Goal: Task Accomplishment & Management: Manage account settings

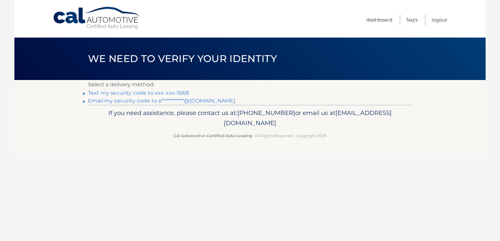
click at [137, 92] on link "Text my security code to xxx-xxx-1668" at bounding box center [138, 93] width 101 height 6
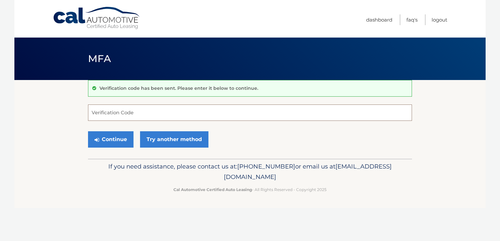
click at [127, 118] on input "Verification Code" at bounding box center [250, 113] width 324 height 16
type input "121559"
click at [106, 146] on button "Continue" at bounding box center [110, 139] width 45 height 16
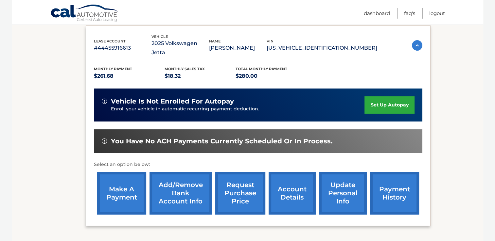
scroll to position [118, 0]
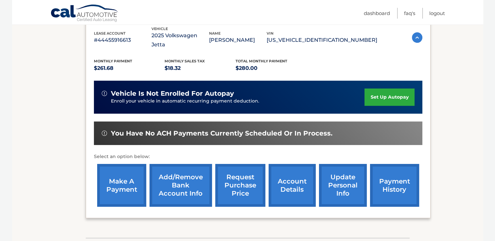
click at [374, 89] on link "set up autopay" at bounding box center [389, 97] width 50 height 17
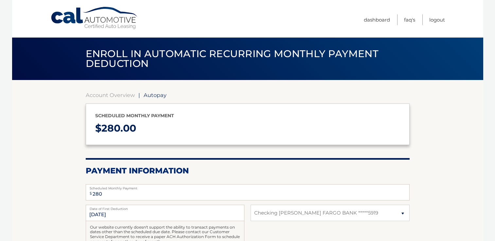
select select "OWVjNzAwYWUtZTllNi00ZGNhLWJjYjItMzBiZjcxNDYzZWZl"
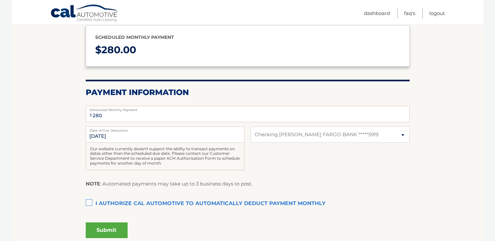
scroll to position [92, 0]
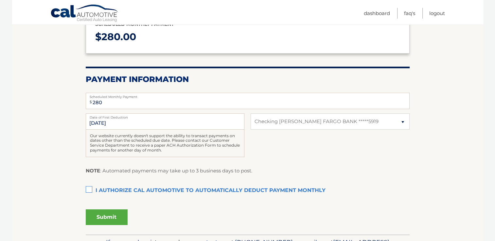
click at [89, 192] on label "I authorize cal automotive to automatically deduct payment monthly This checkbo…" at bounding box center [248, 190] width 324 height 13
click at [0, 0] on input "I authorize cal automotive to automatically deduct payment monthly This checkbo…" at bounding box center [0, 0] width 0 height 0
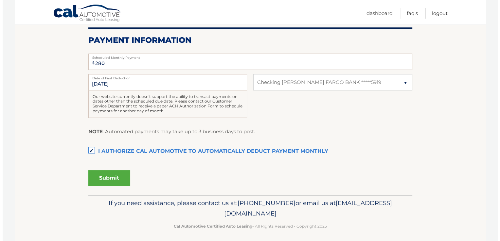
scroll to position [134, 0]
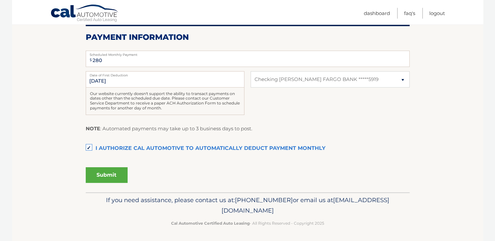
click at [95, 169] on button "Submit" at bounding box center [107, 175] width 42 height 16
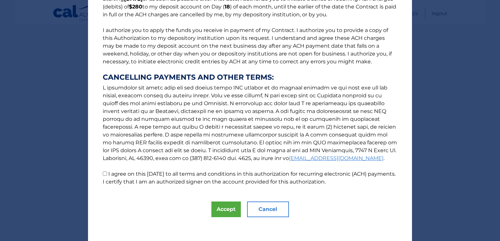
scroll to position [67, 0]
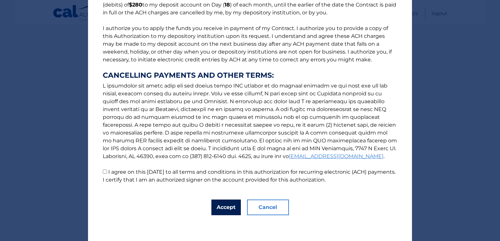
click at [229, 210] on button "Accept" at bounding box center [225, 208] width 29 height 16
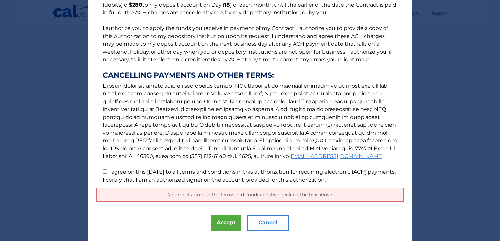
click at [103, 174] on input "I agree on this 08/30/2025 to all terms and conditions in this authorization fo…" at bounding box center [105, 172] width 4 height 4
checkbox input "true"
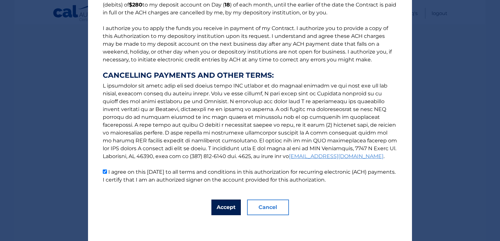
click at [218, 207] on button "Accept" at bounding box center [225, 208] width 29 height 16
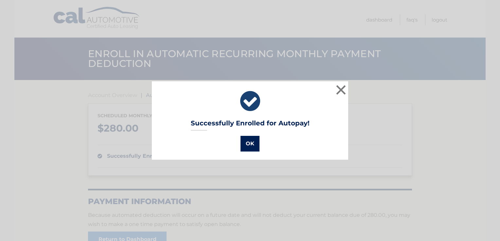
click at [252, 144] on button "OK" at bounding box center [249, 144] width 19 height 16
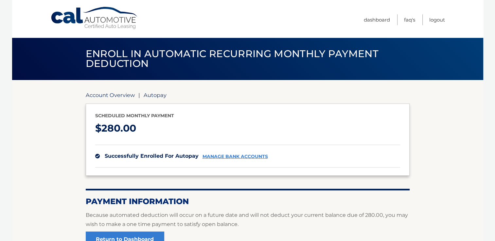
click at [102, 94] on link "Account Overview" at bounding box center [110, 95] width 49 height 7
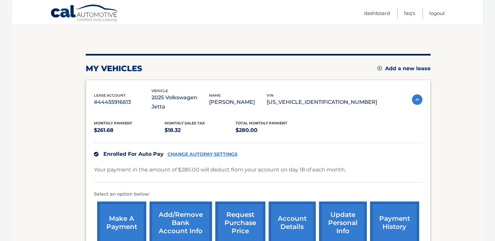
scroll to position [51, 0]
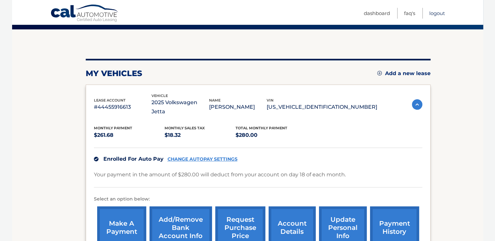
click at [436, 14] on link "Logout" at bounding box center [437, 13] width 16 height 11
